Goal: Information Seeking & Learning: Learn about a topic

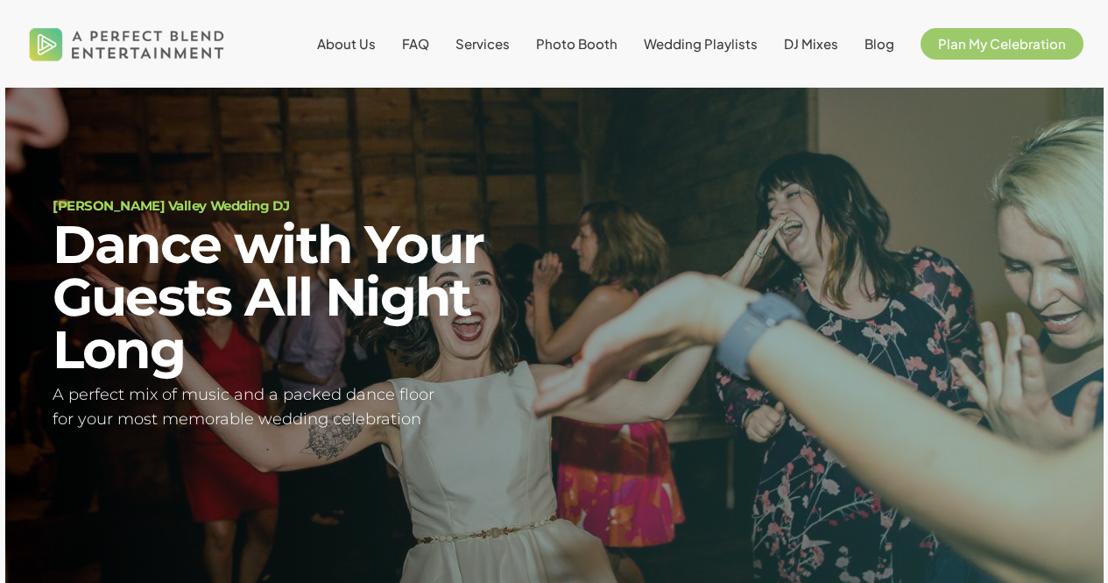
scroll to position [40, 0]
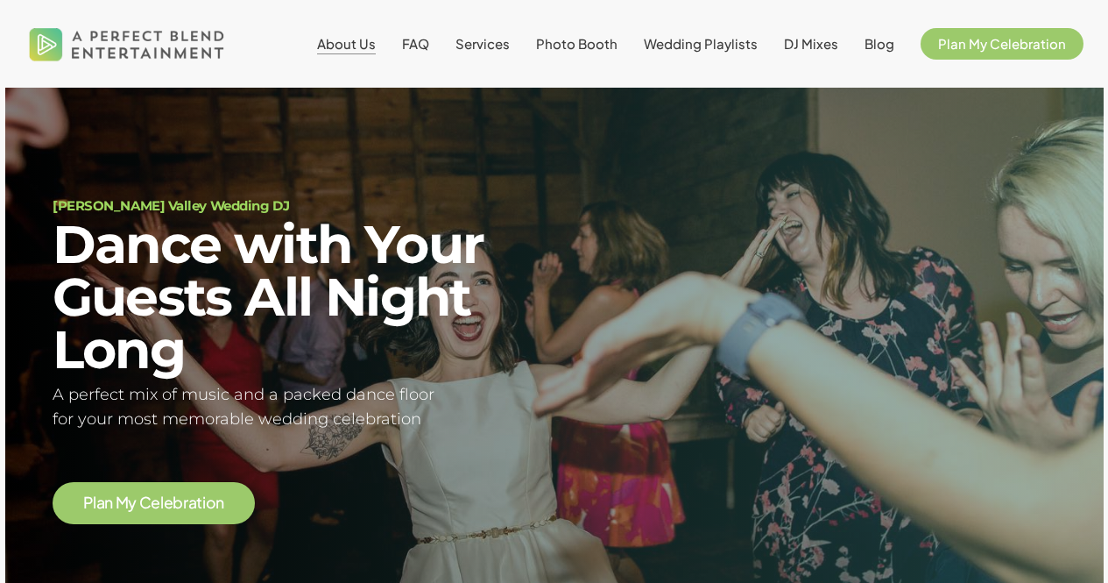
click at [348, 46] on span "About Us" at bounding box center [346, 43] width 59 height 17
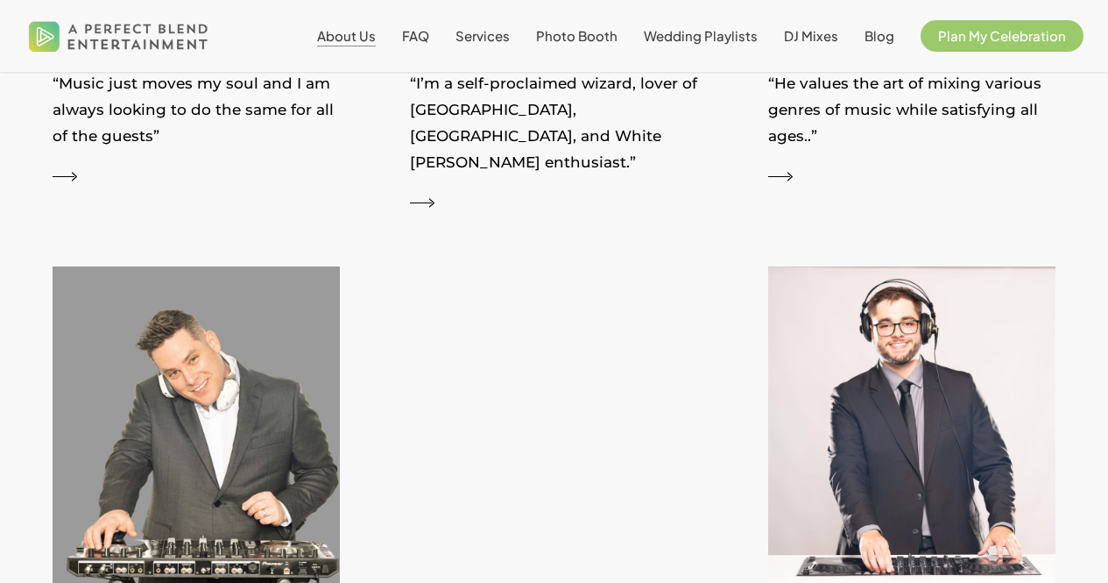
scroll to position [2569, 0]
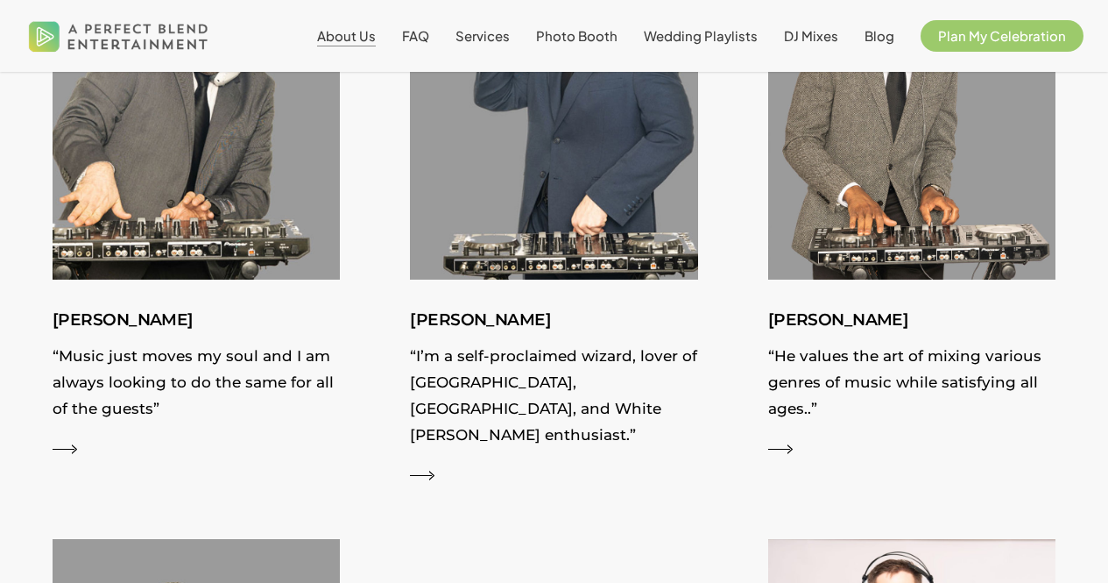
click at [343, 32] on span "About Us" at bounding box center [346, 35] width 59 height 17
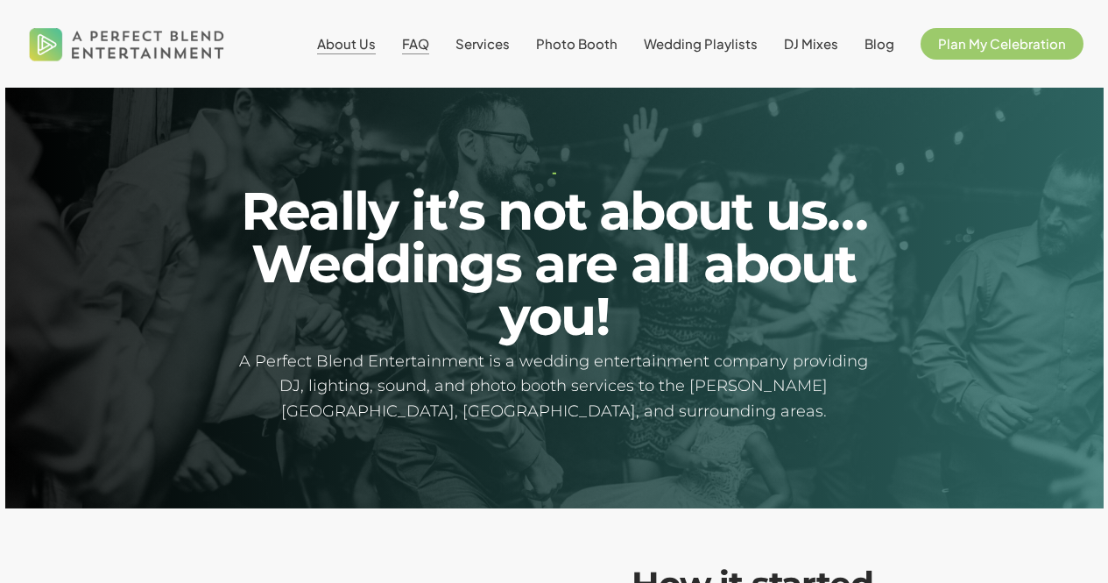
click at [429, 46] on span "FAQ" at bounding box center [415, 43] width 27 height 17
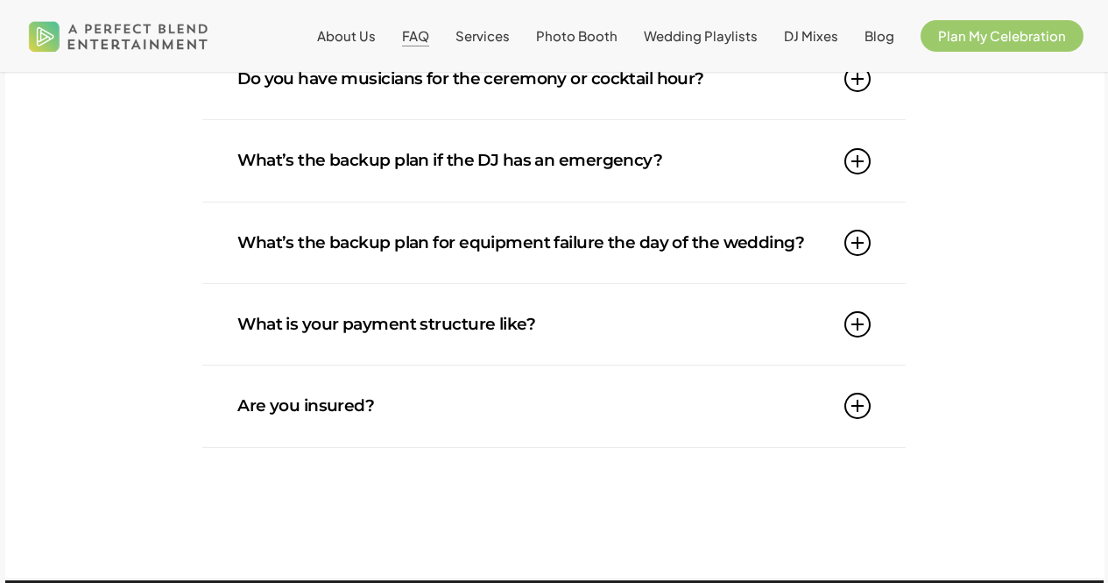
scroll to position [1465, 0]
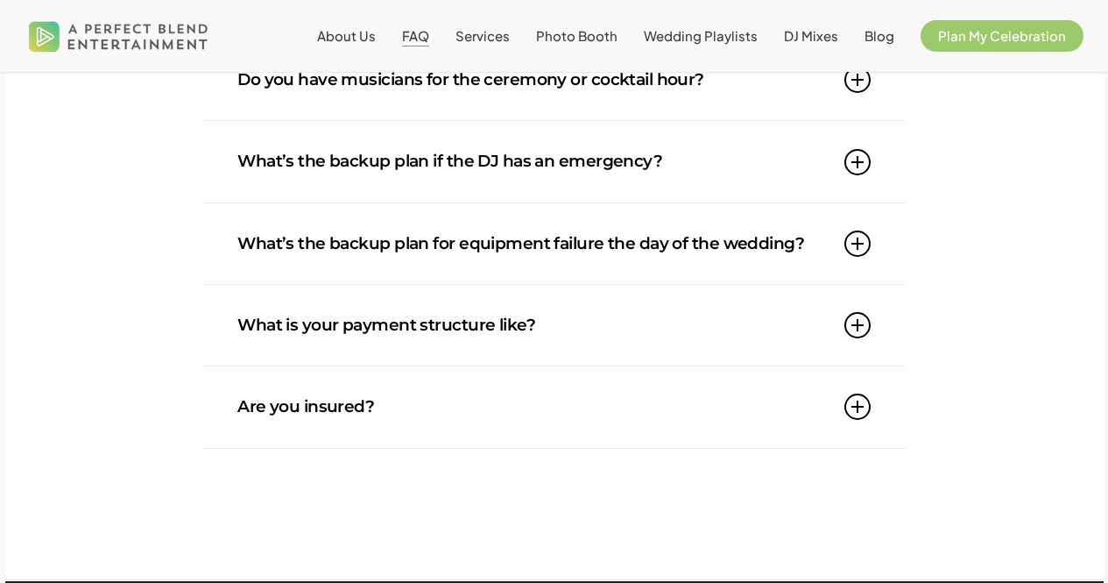
click at [376, 378] on link "Are you insured?" at bounding box center [553, 406] width 633 height 81
